Goal: Find specific page/section: Find specific page/section

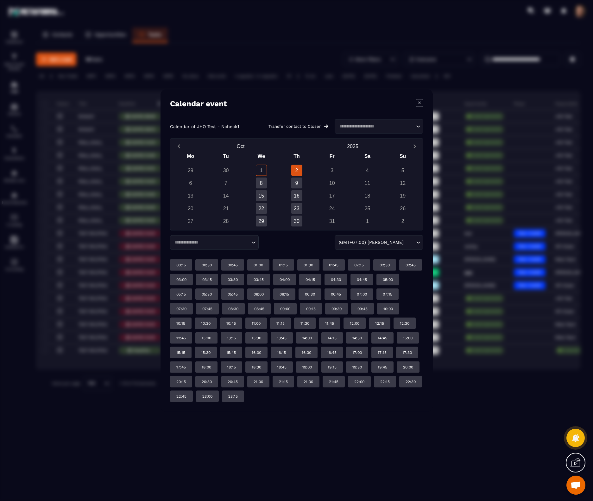
click at [225, 242] on input "Search for option" at bounding box center [211, 242] width 77 height 6
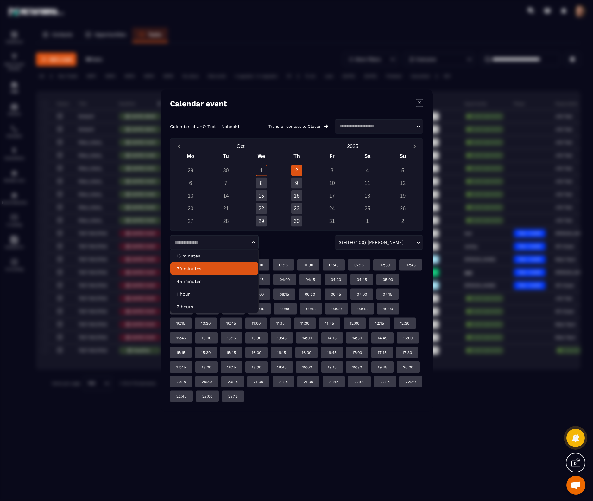
click at [195, 264] on li "30 minutes" at bounding box center [214, 268] width 88 height 13
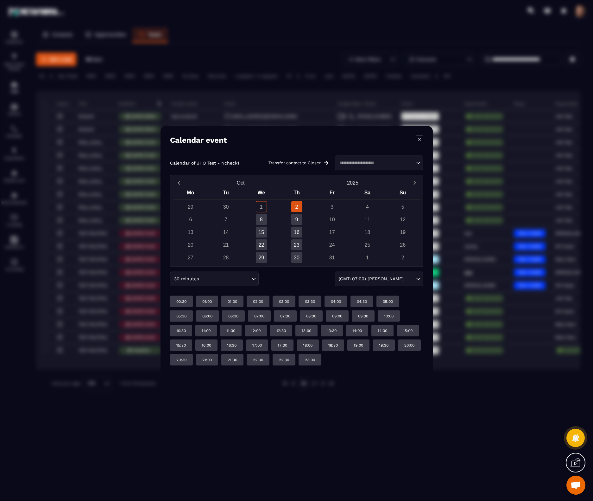
click at [238, 277] on input "Search for option" at bounding box center [225, 278] width 50 height 7
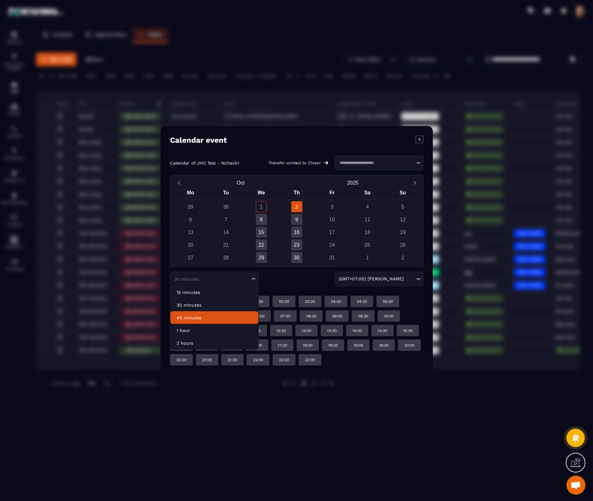
click at [213, 315] on p "45 minutes" at bounding box center [214, 317] width 75 height 6
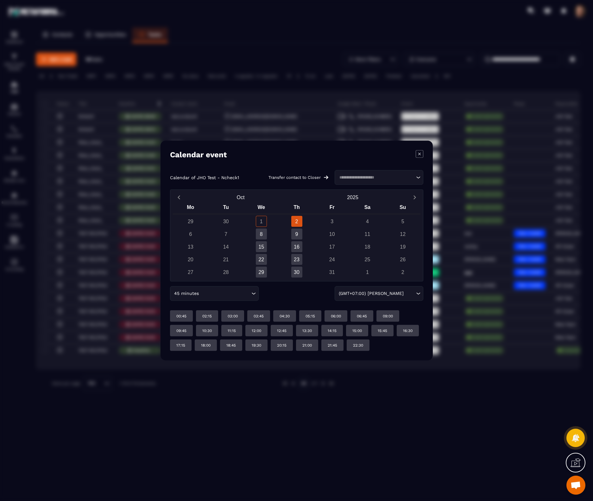
click at [417, 156] on icon "Modal window" at bounding box center [420, 154] width 8 height 8
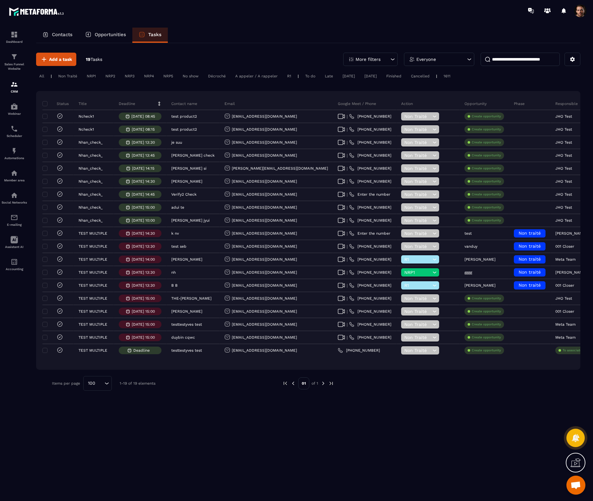
click at [61, 41] on div "Contacts" at bounding box center [57, 35] width 43 height 15
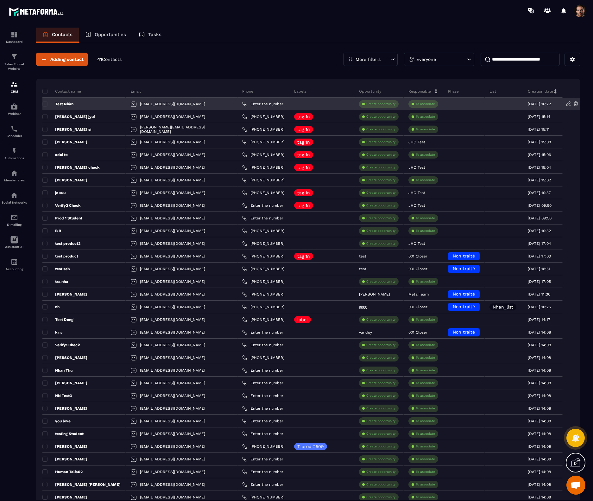
click at [68, 104] on p "Test Nhàn" at bounding box center [57, 103] width 31 height 5
